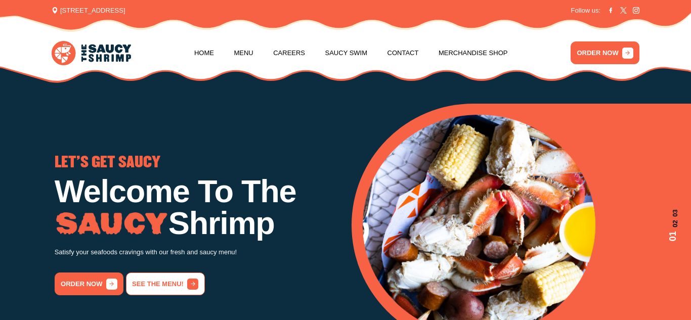
click at [160, 281] on link "See the menu!" at bounding box center [165, 284] width 79 height 23
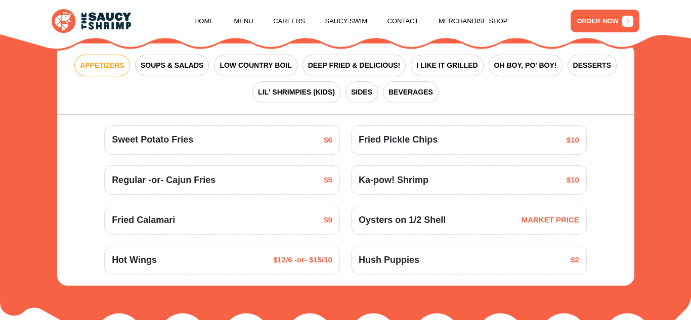
scroll to position [1162, 0]
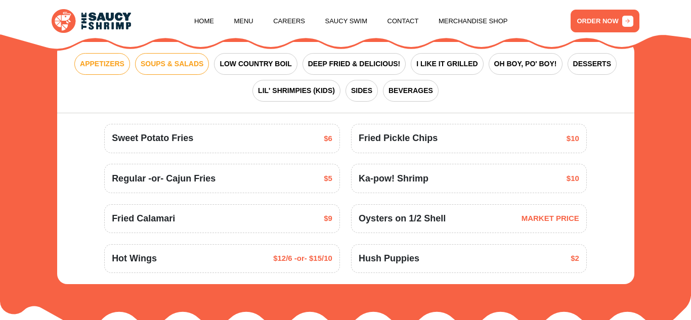
click at [183, 58] on button "SOUPS & SALADS" at bounding box center [172, 64] width 74 height 22
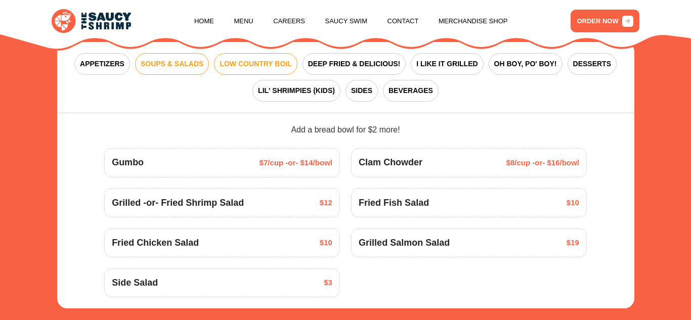
click at [245, 59] on span "LOW COUNTRY BOIL" at bounding box center [256, 64] width 72 height 11
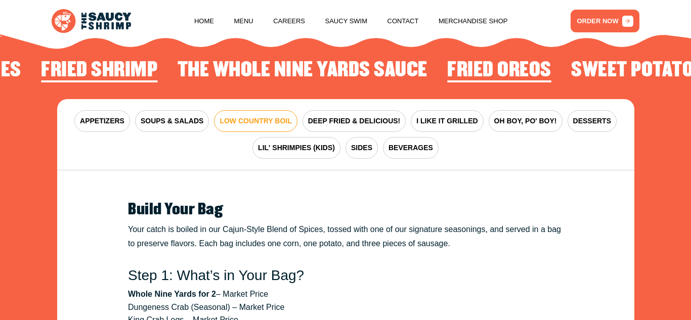
scroll to position [1061, 0]
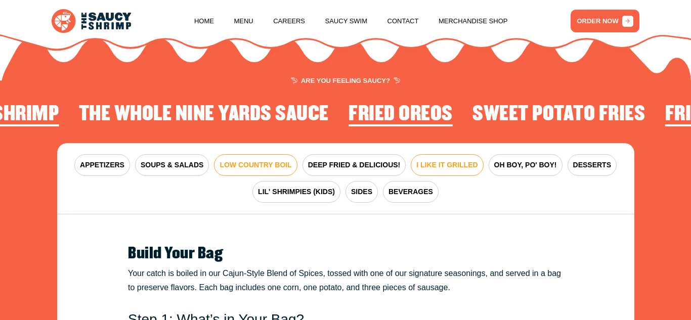
click at [422, 160] on span "I LIKE IT GRILLED" at bounding box center [446, 165] width 61 height 11
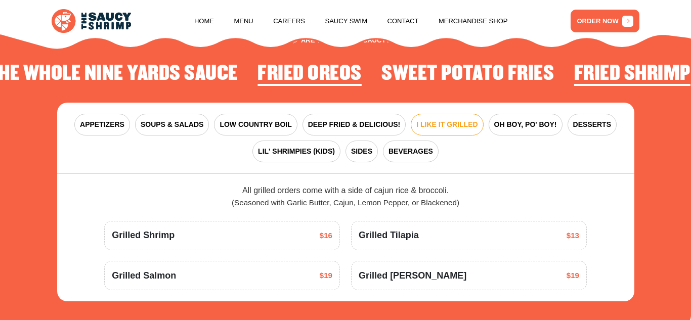
scroll to position [1121, 0]
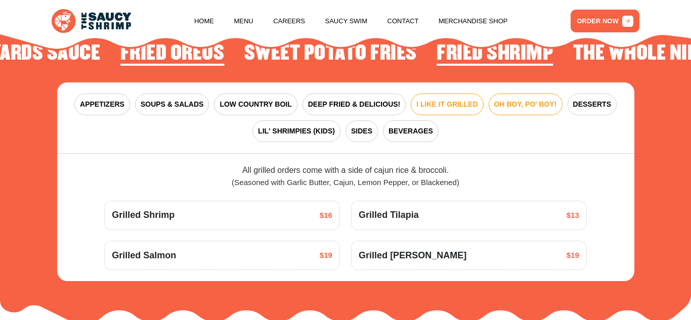
click at [509, 99] on span "OH BOY, PO' BOY!" at bounding box center [525, 104] width 63 height 11
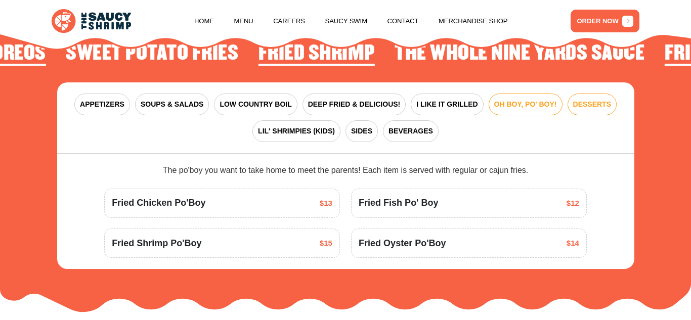
click at [573, 99] on span "DESSERTS" at bounding box center [592, 104] width 38 height 11
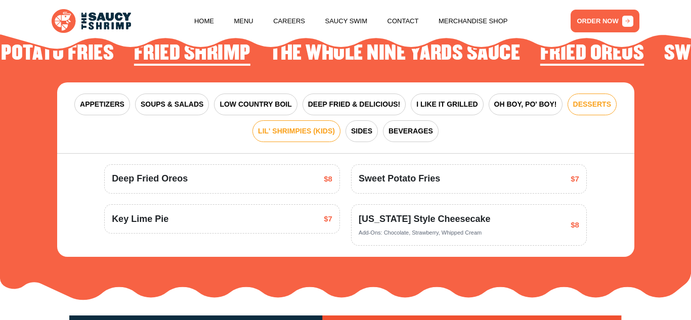
click at [281, 126] on button "LIL' SHRIMPIES (KIDS)" at bounding box center [297, 131] width 88 height 22
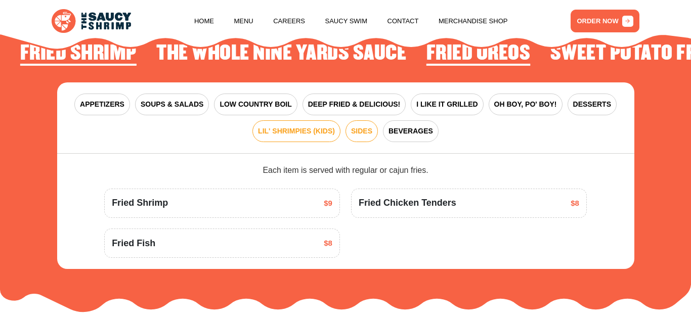
click at [356, 126] on span "SIDES" at bounding box center [361, 131] width 21 height 11
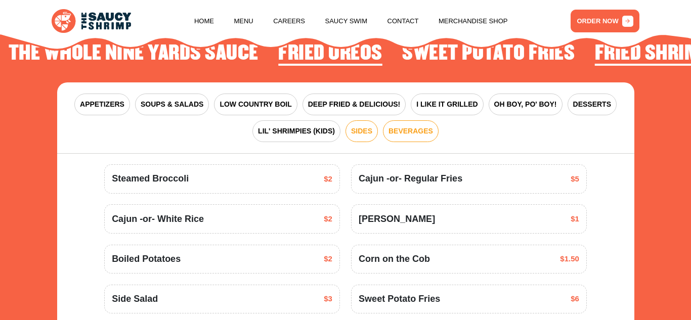
click at [401, 126] on span "BEVERAGES" at bounding box center [411, 131] width 45 height 11
